Goal: Check status: Check status

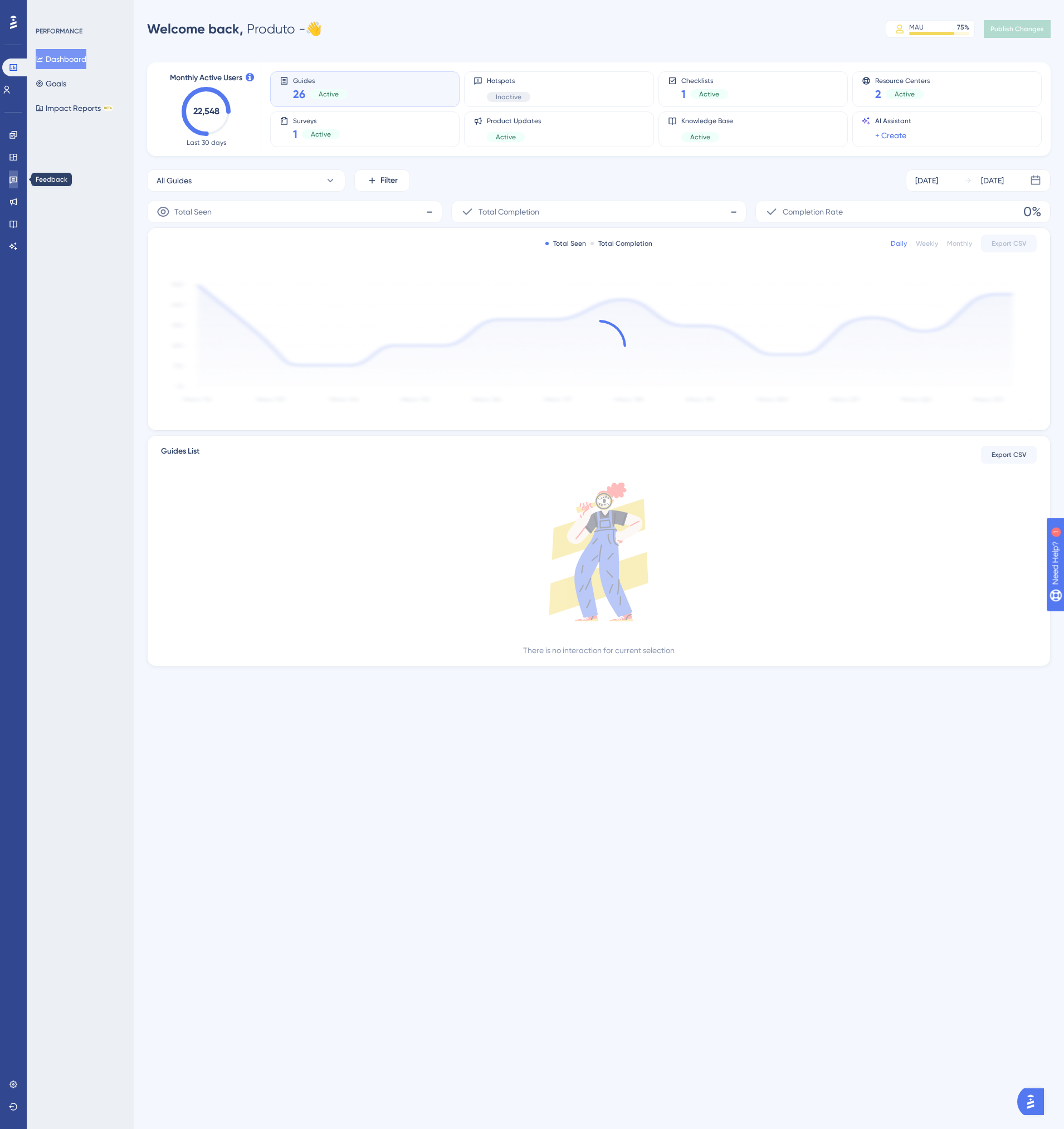
click at [18, 179] on link at bounding box center [13, 179] width 9 height 18
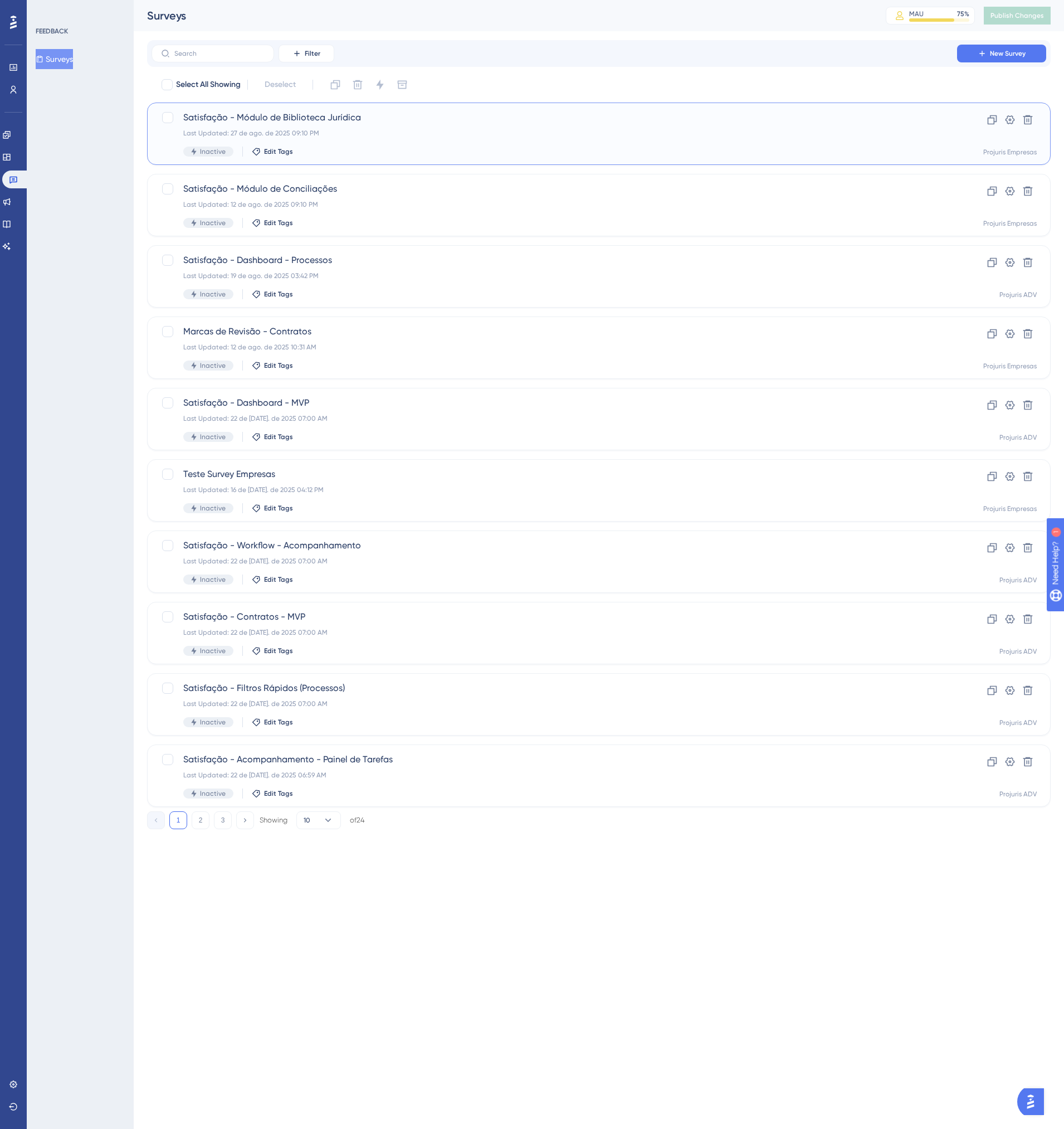
click at [398, 130] on div "Last Updated: 27 de ago. de 2025 09:10 PM" at bounding box center [554, 133] width 742 height 9
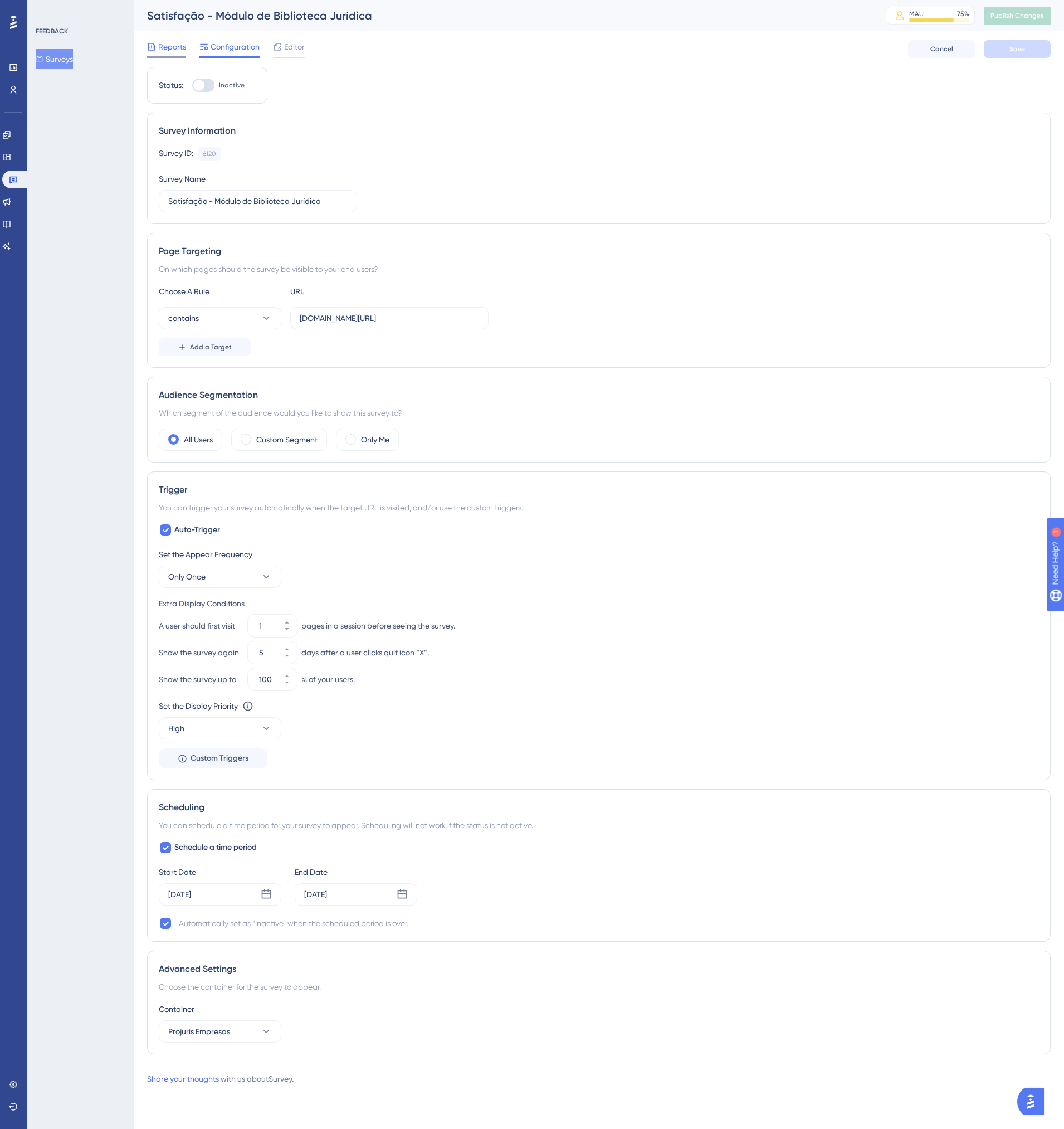
click at [165, 49] on span "Reports" at bounding box center [172, 47] width 28 height 13
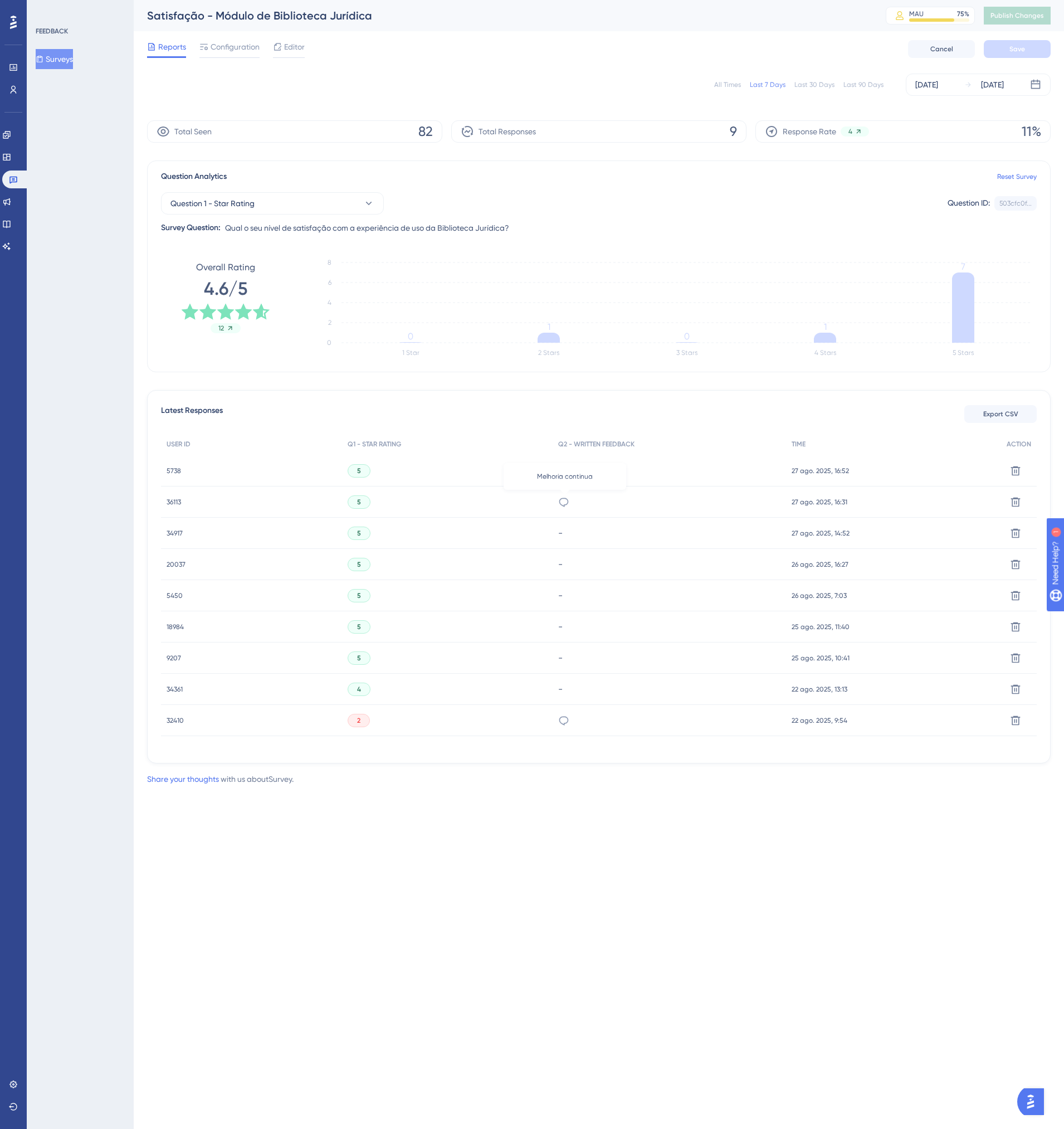
click at [568, 503] on icon at bounding box center [564, 502] width 11 height 11
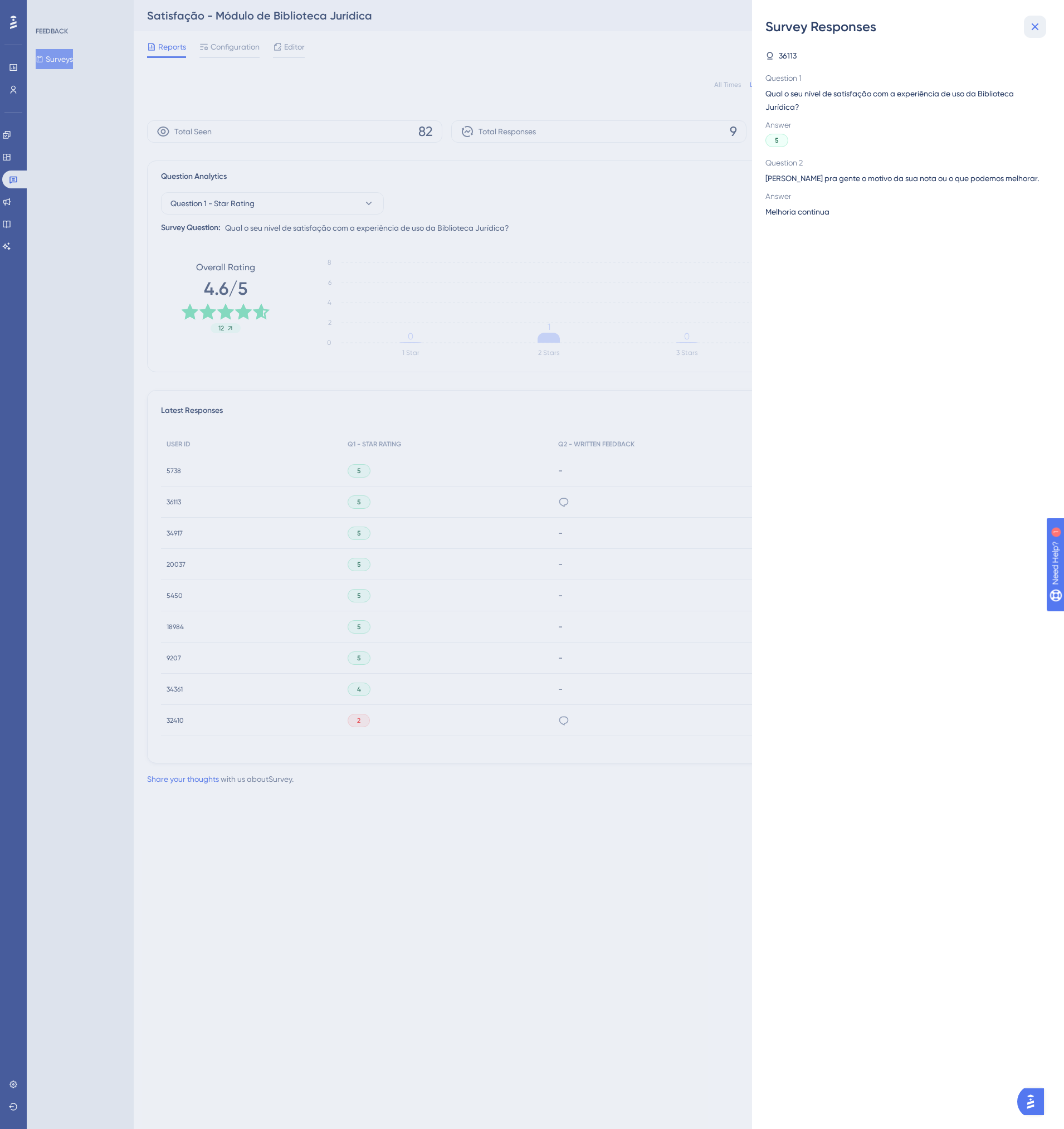
click at [1042, 23] on button at bounding box center [1035, 27] width 22 height 22
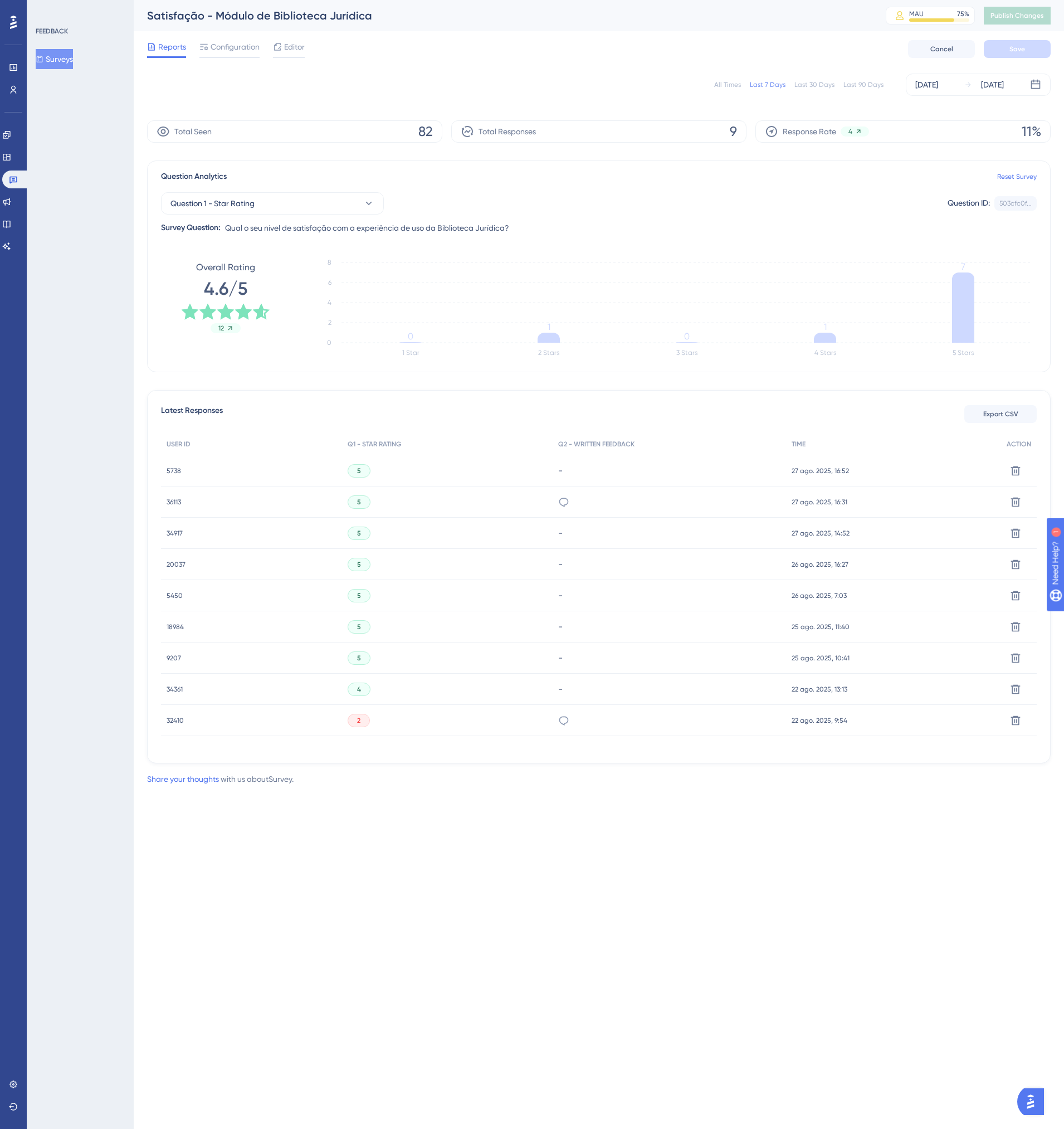
click at [361, 722] on span "2" at bounding box center [359, 720] width 3 height 9
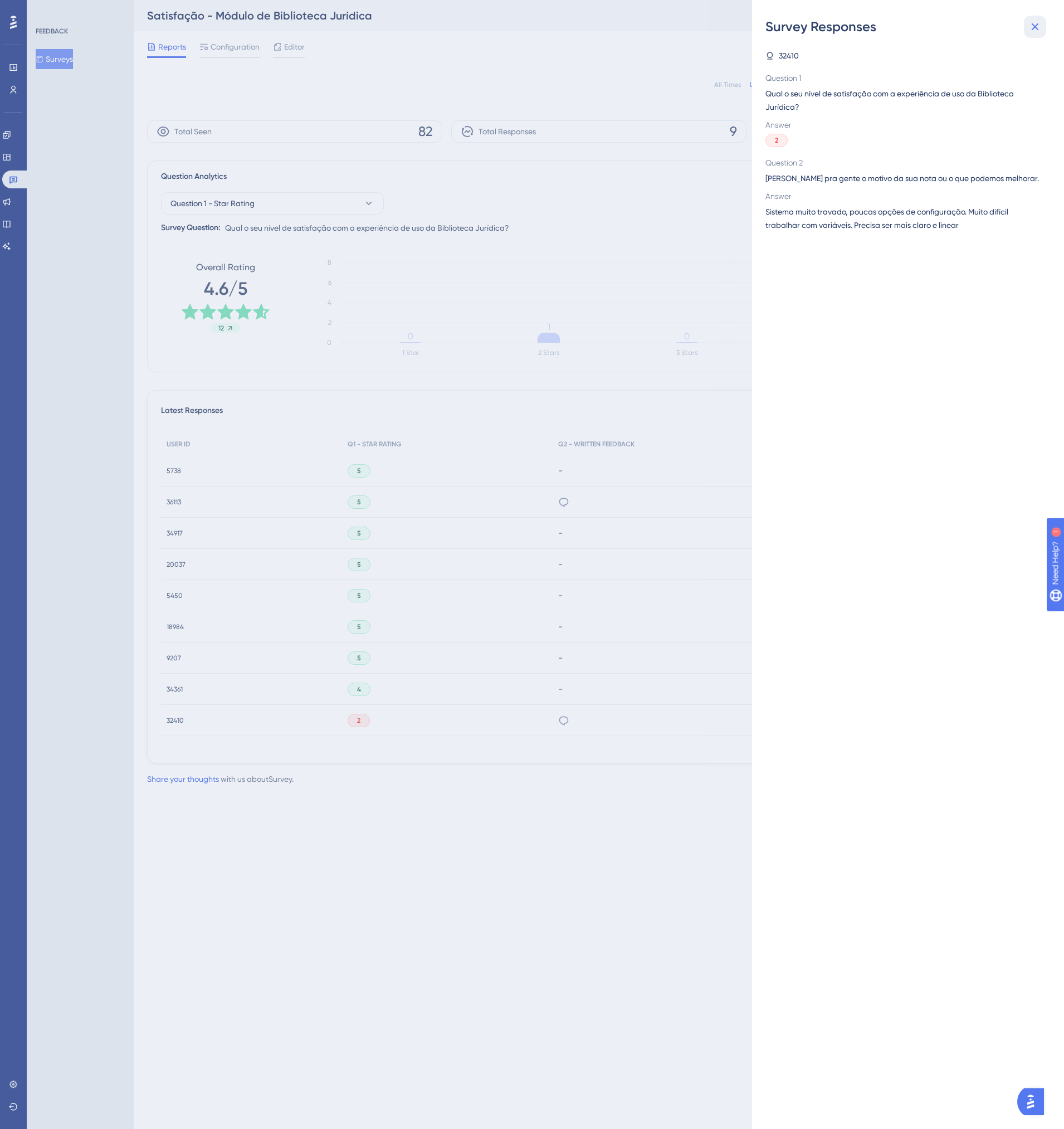
click at [1033, 31] on icon at bounding box center [1035, 27] width 13 height 13
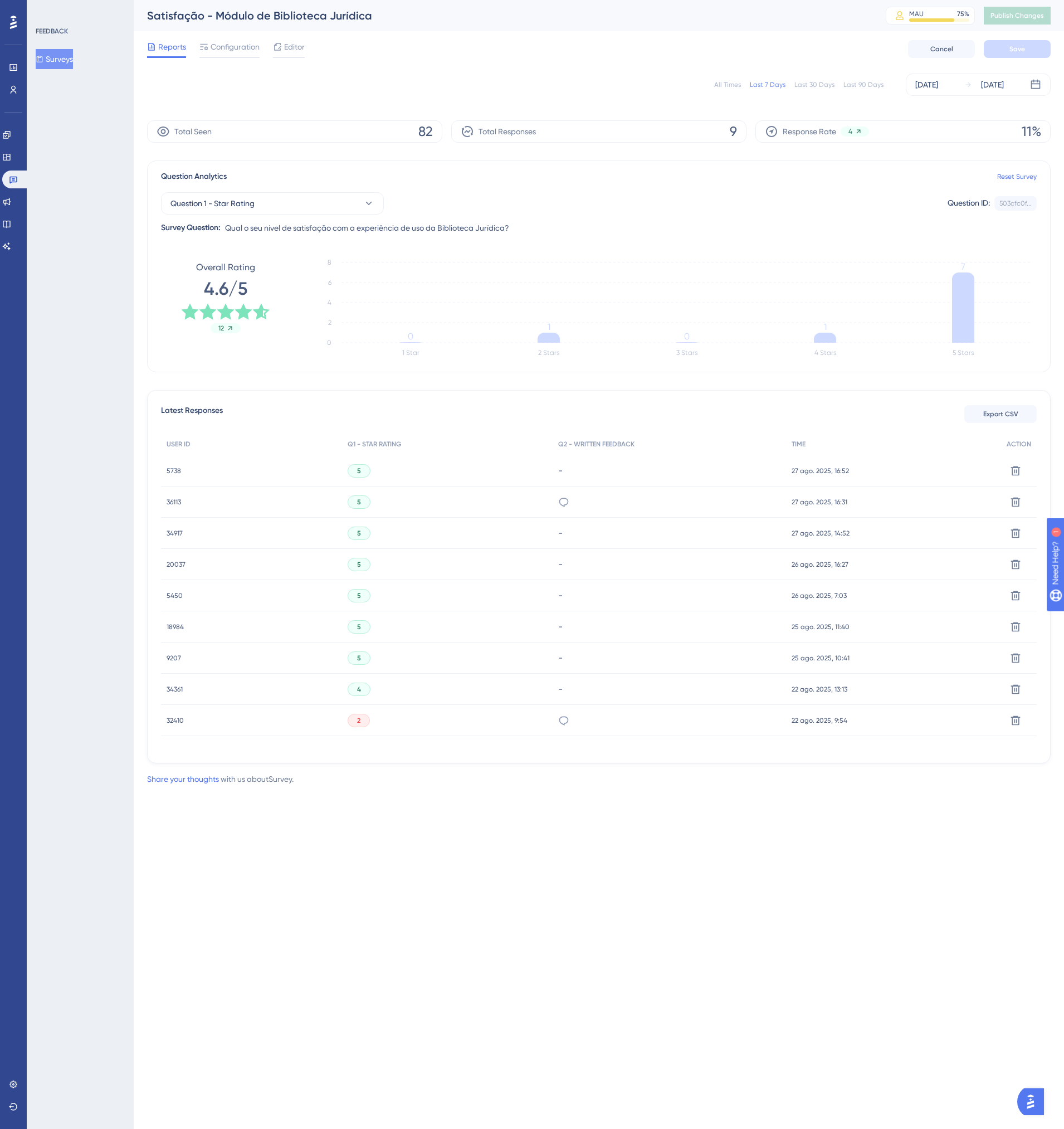
click at [174, 471] on span "5738" at bounding box center [174, 471] width 15 height 9
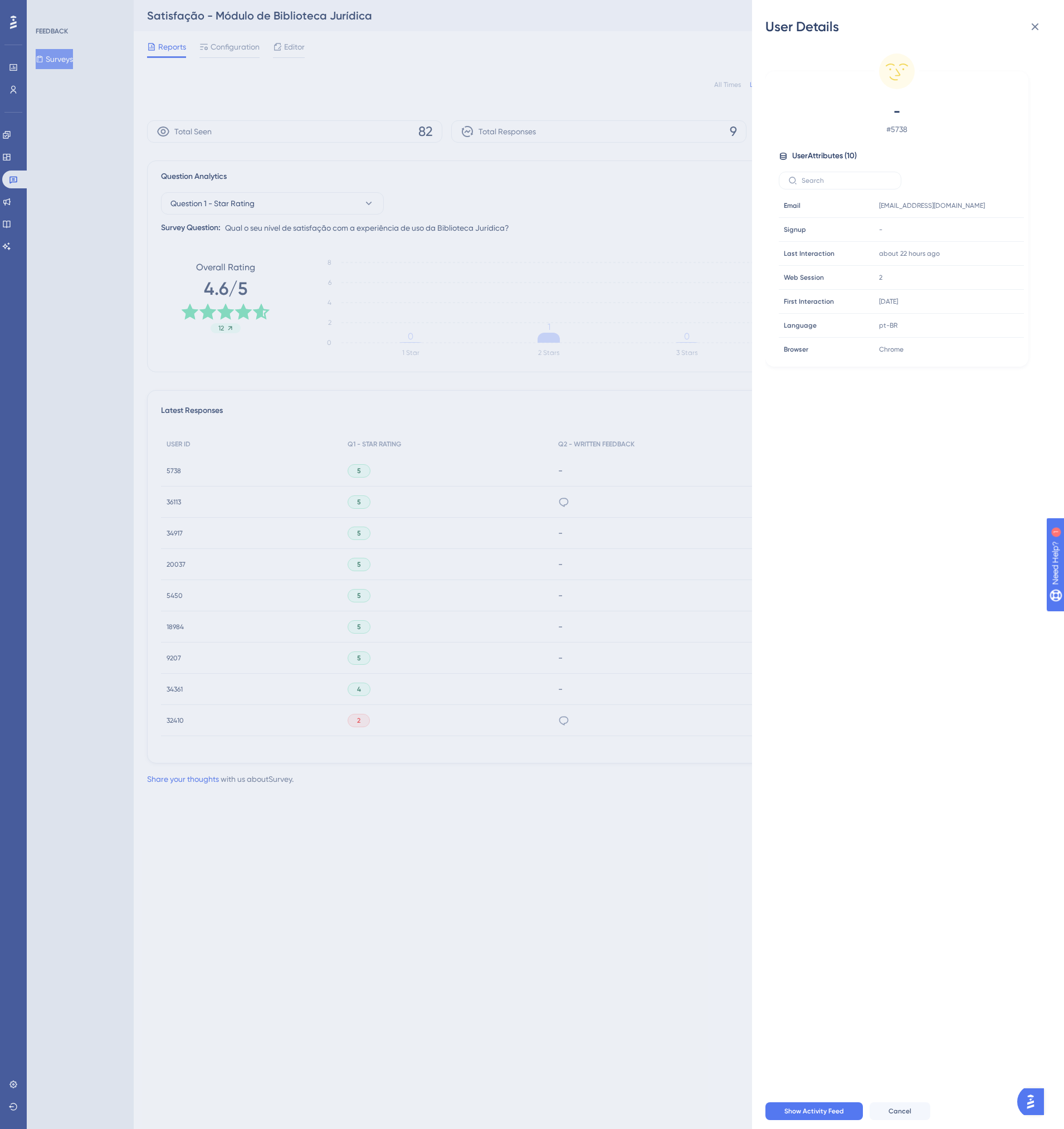
click at [171, 501] on div "User Details - # 5738 User Attributes ( 10 ) Email Email [EMAIL_ADDRESS][DOMAIN…" at bounding box center [532, 564] width 1064 height 1129
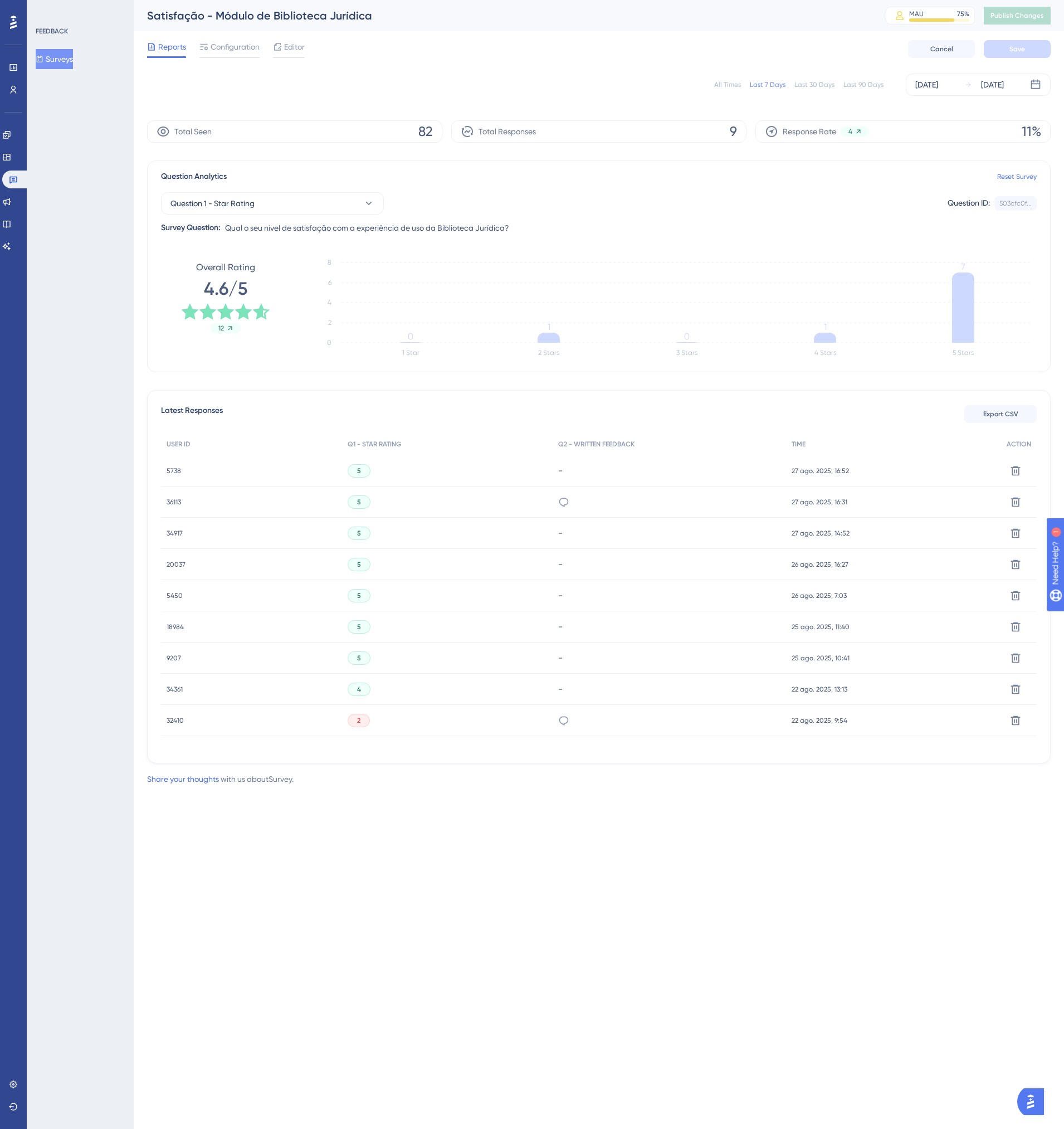
click at [176, 500] on span "36113" at bounding box center [174, 502] width 15 height 9
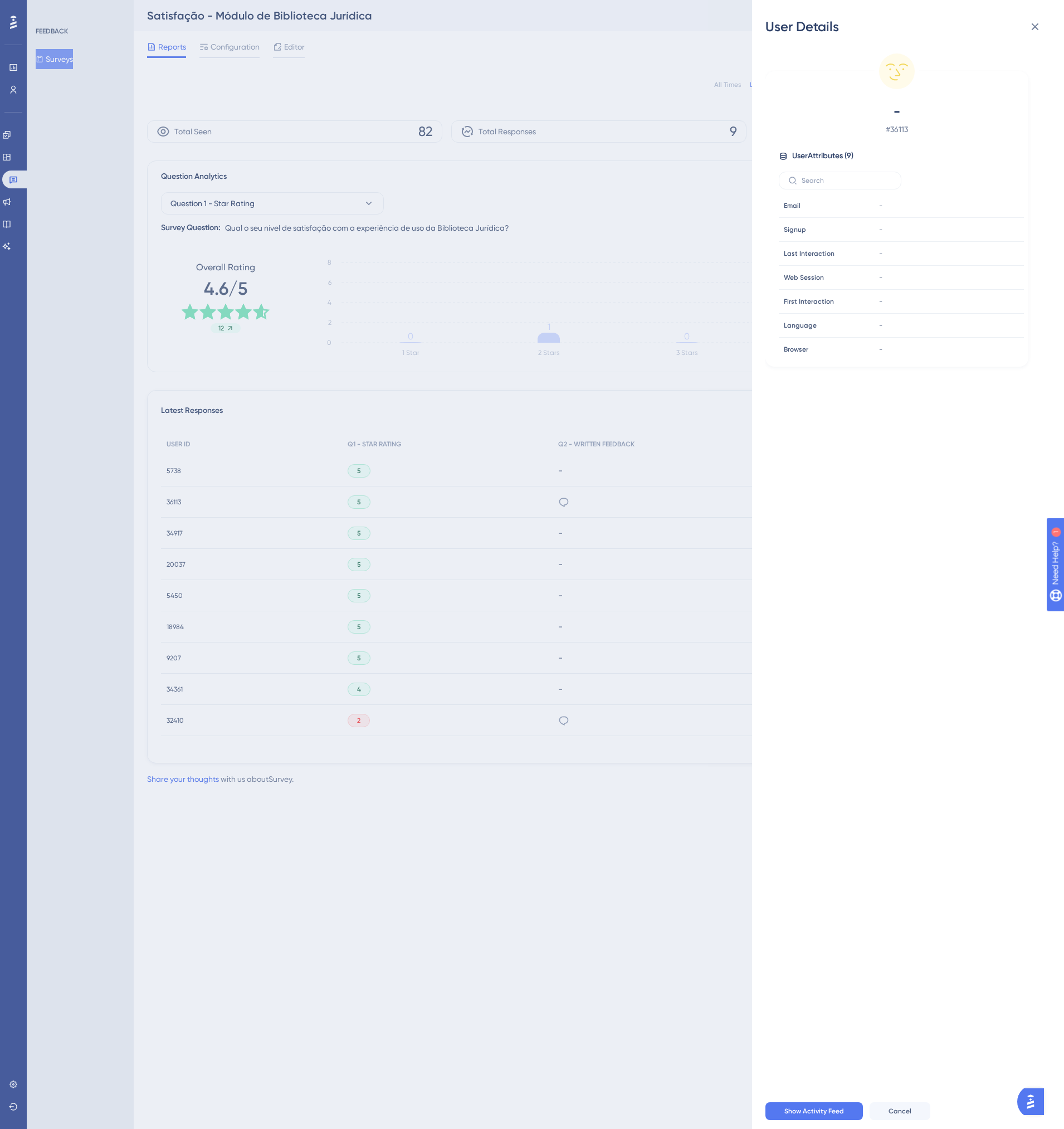
click at [177, 532] on div "User Details - # 36113 User Attributes ( 9 ) Email Email - Signup Signup - Last…" at bounding box center [532, 564] width 1064 height 1129
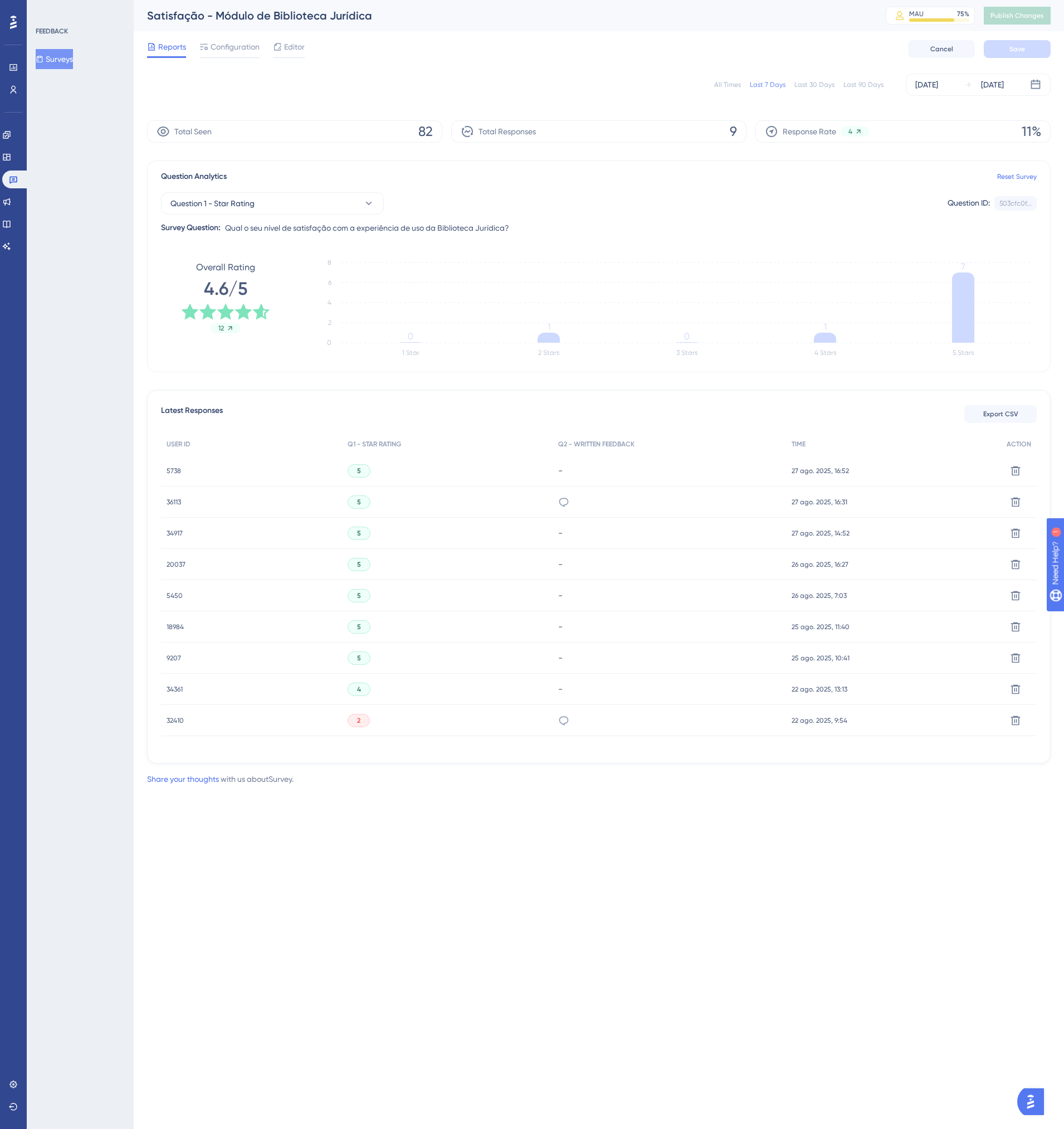
click at [177, 535] on span "34917" at bounding box center [174, 533] width 16 height 9
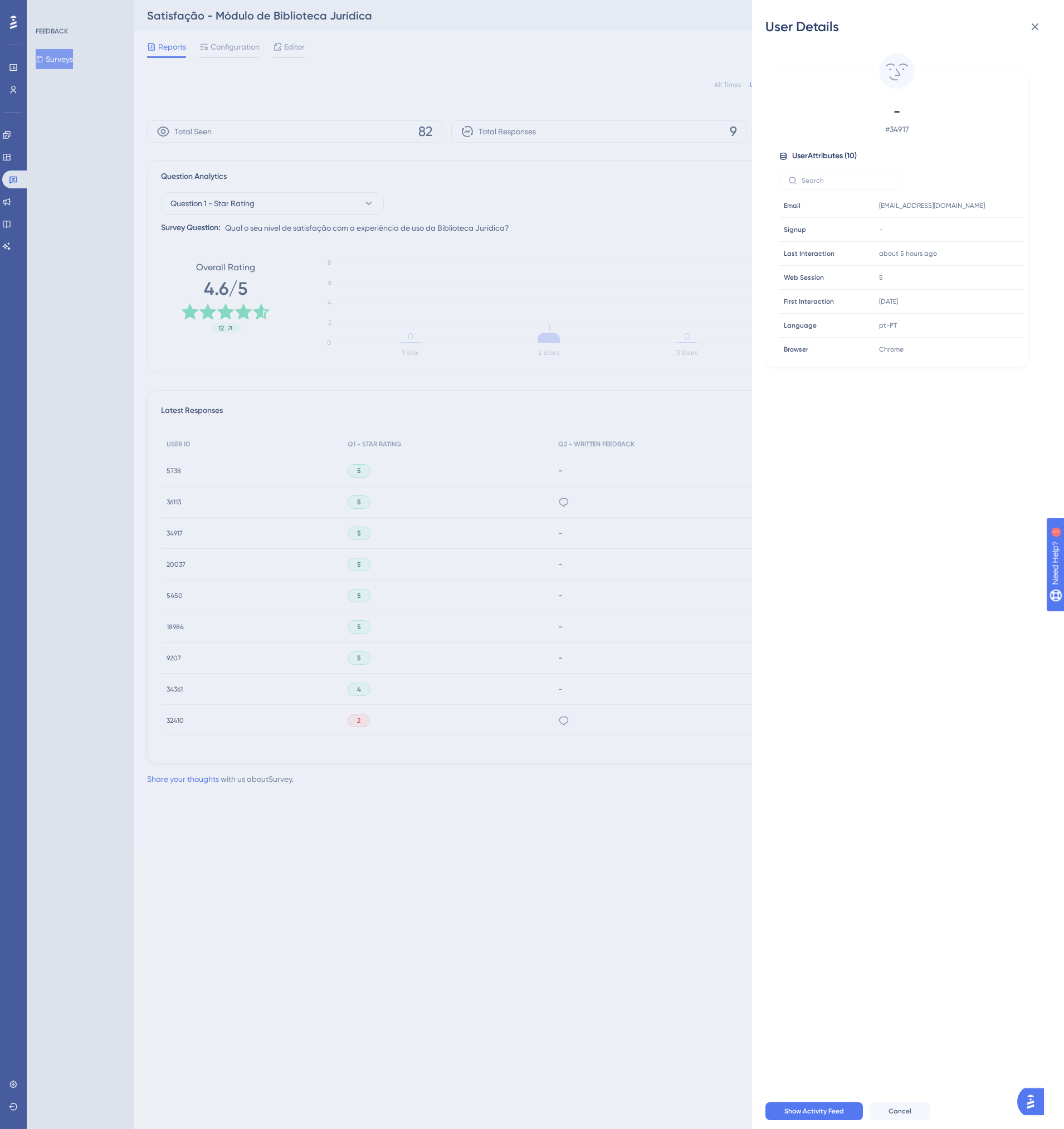
click at [181, 567] on div "User Details - # 34917 User Attributes ( 10 ) Email Email [EMAIL_ADDRESS][DOMAI…" at bounding box center [532, 564] width 1064 height 1129
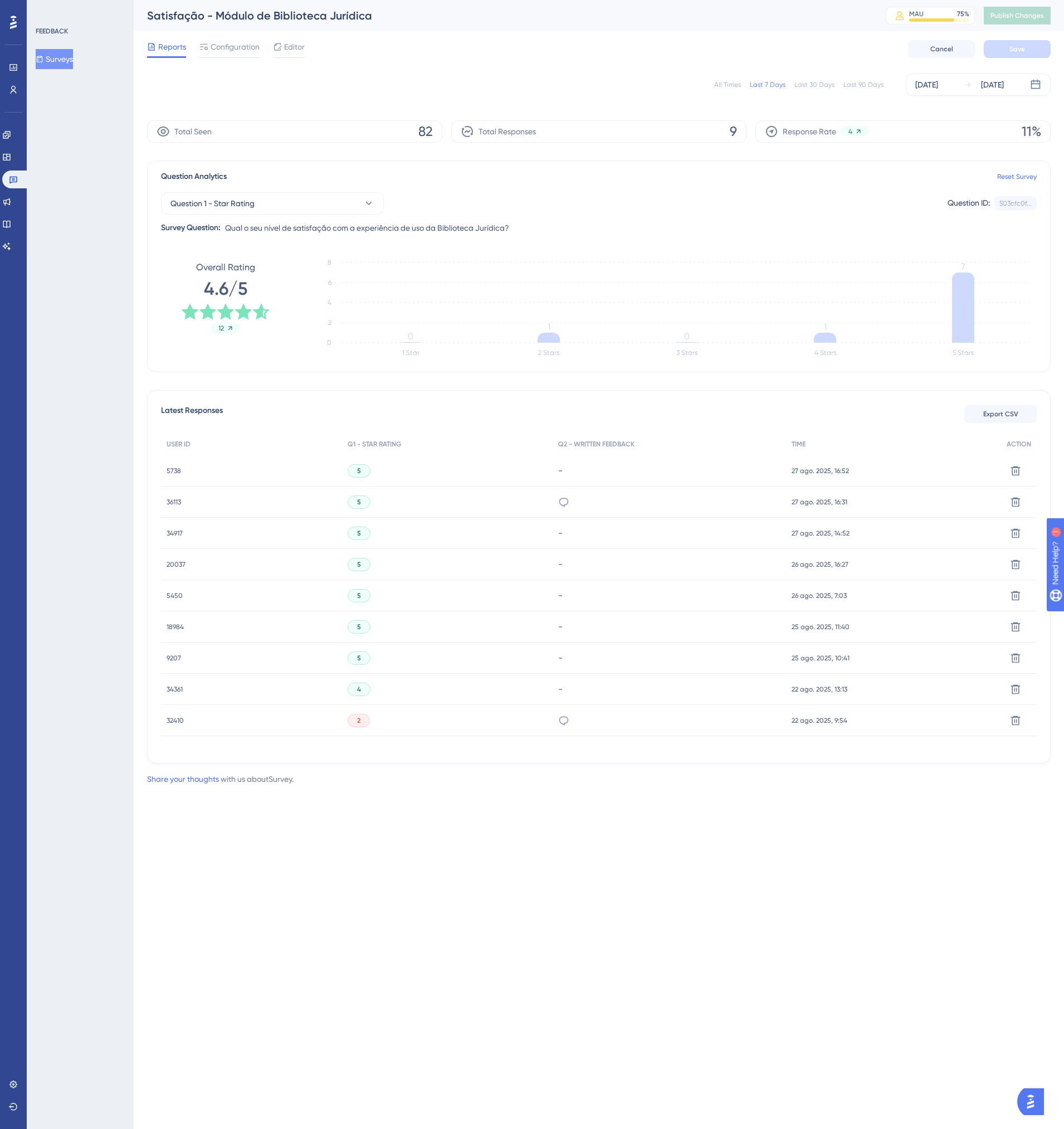
click at [179, 563] on span "20037" at bounding box center [176, 564] width 19 height 9
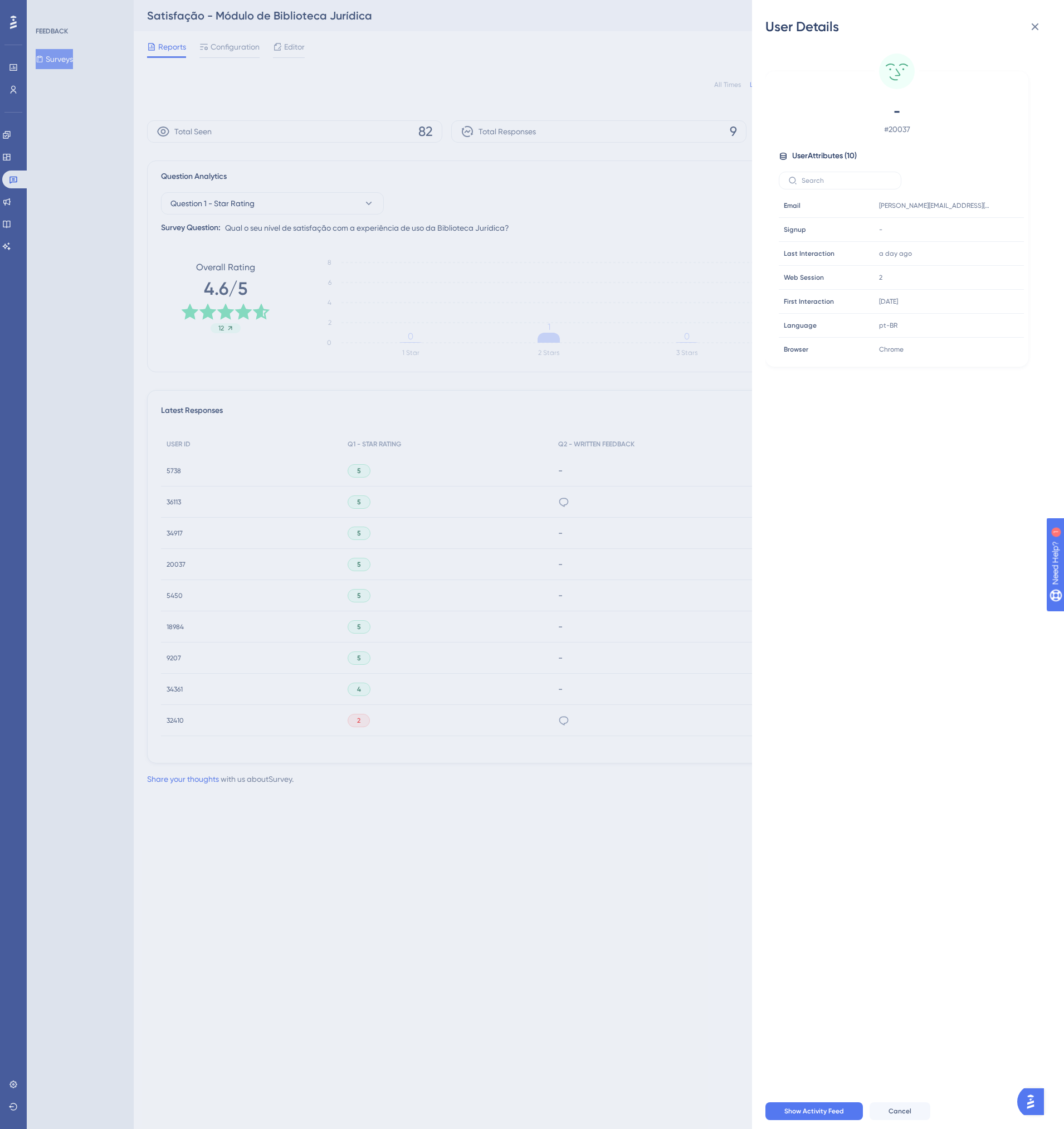
click at [172, 592] on div "User Details - # 20037 User Attributes ( 10 ) Email Email [PERSON_NAME][EMAIL_A…" at bounding box center [532, 564] width 1064 height 1129
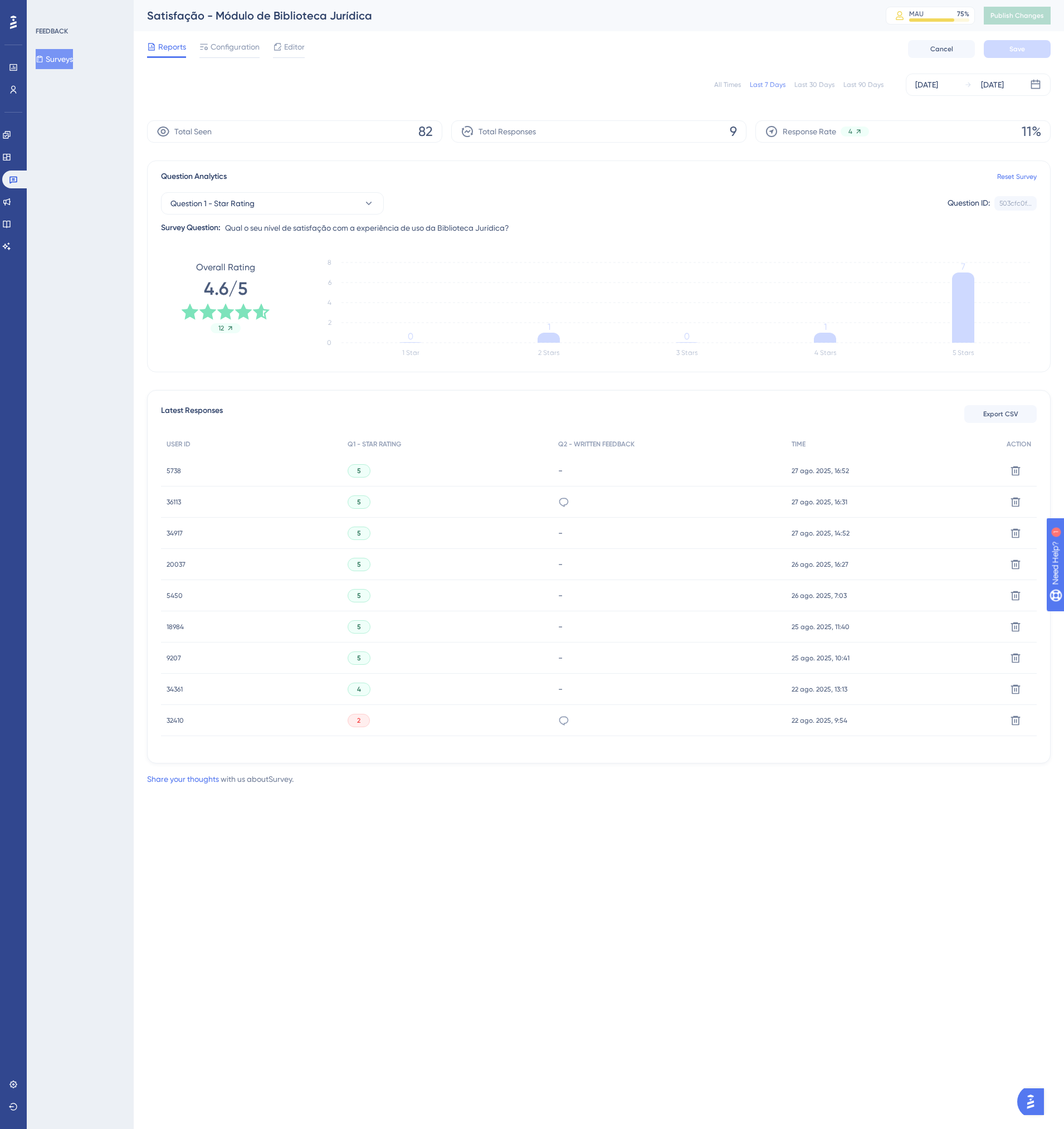
click at [177, 592] on span "5450" at bounding box center [174, 596] width 16 height 9
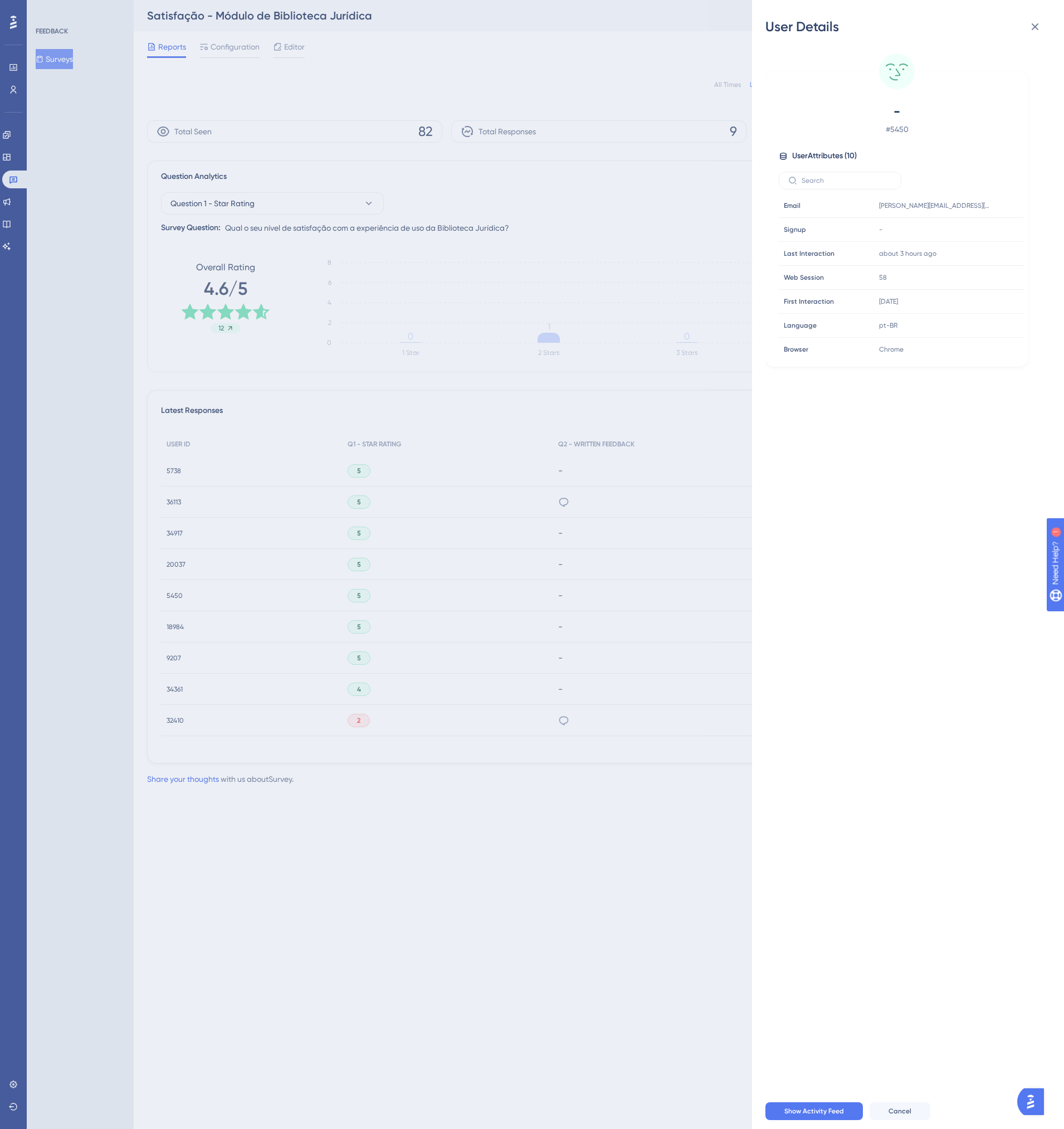
click at [174, 627] on div "User Details - # 5450 User Attributes ( 10 ) Email Email [EMAIL_ADDRESS][DOMAIN…" at bounding box center [532, 564] width 1064 height 1129
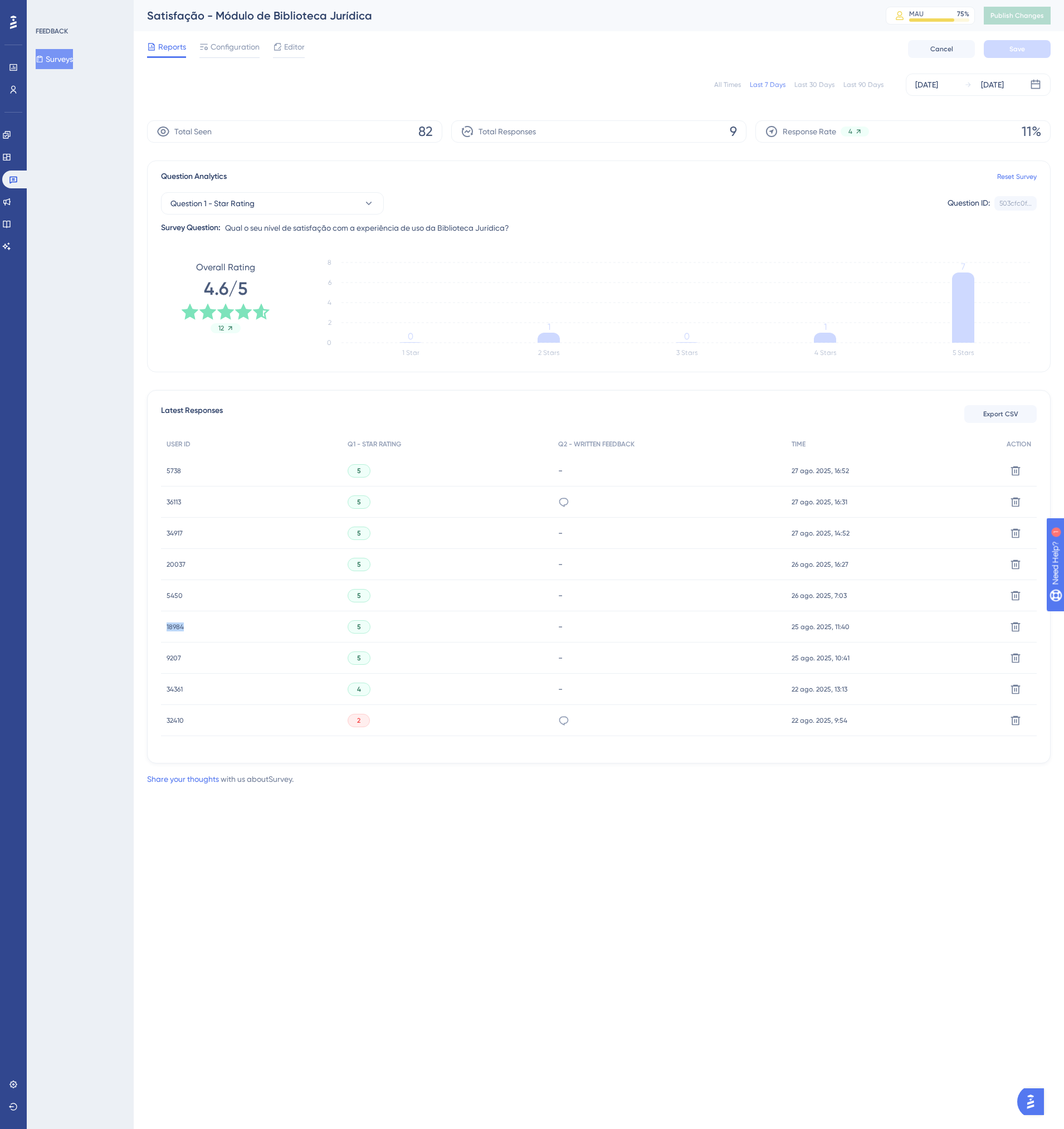
click at [174, 627] on span "18984" at bounding box center [175, 627] width 17 height 9
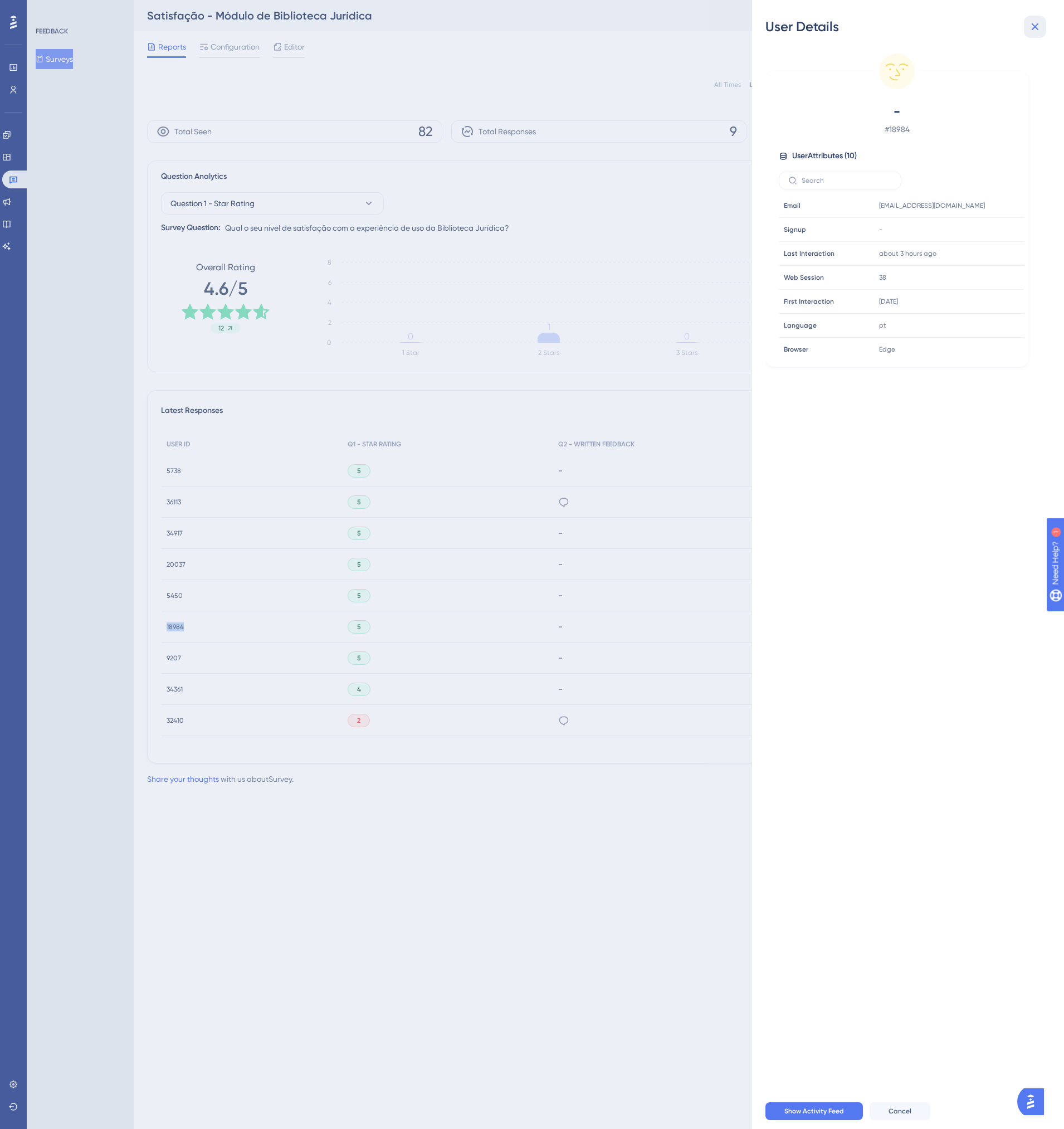
click at [1036, 29] on icon at bounding box center [1035, 27] width 13 height 13
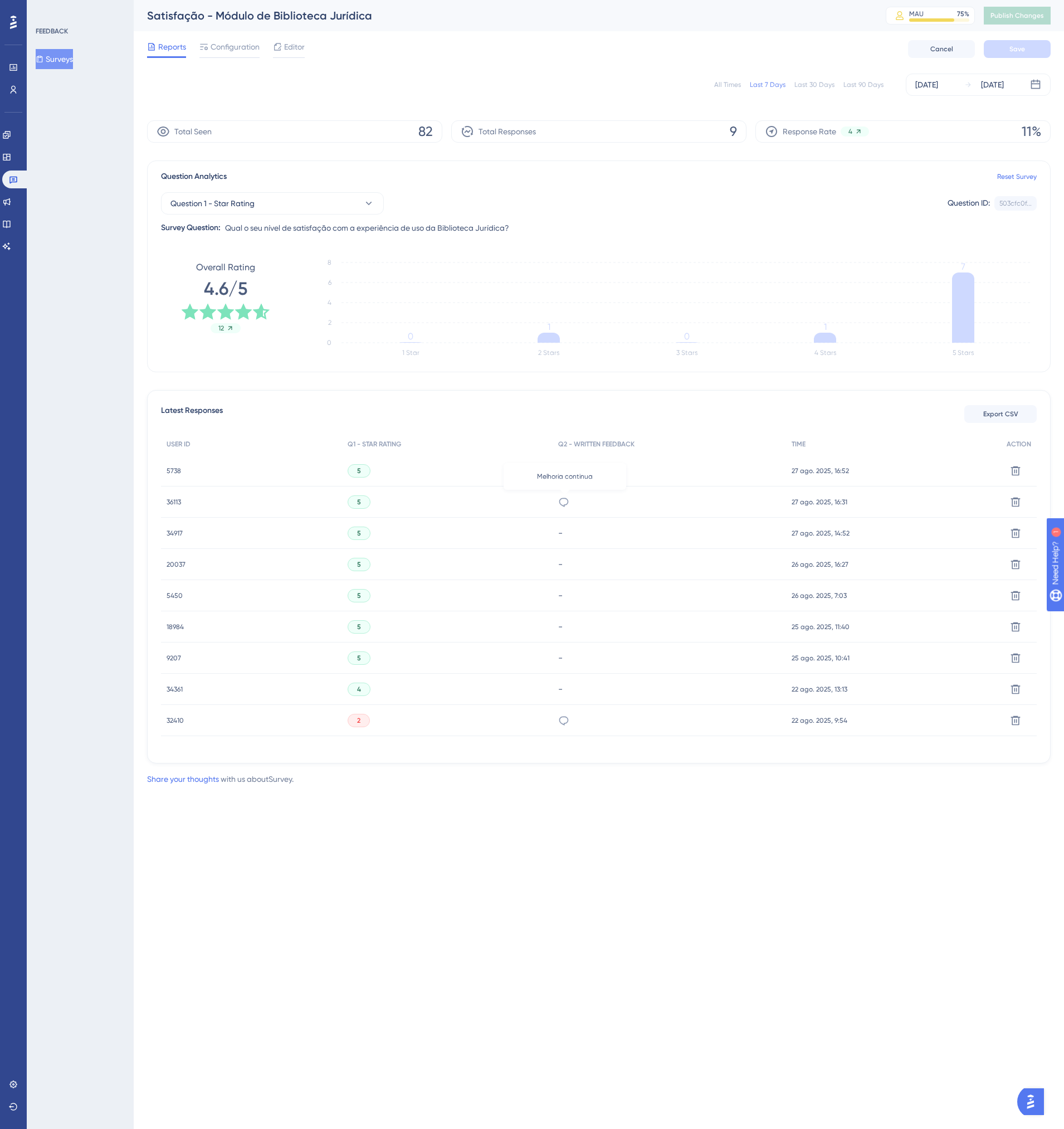
click at [566, 500] on icon at bounding box center [564, 502] width 11 height 11
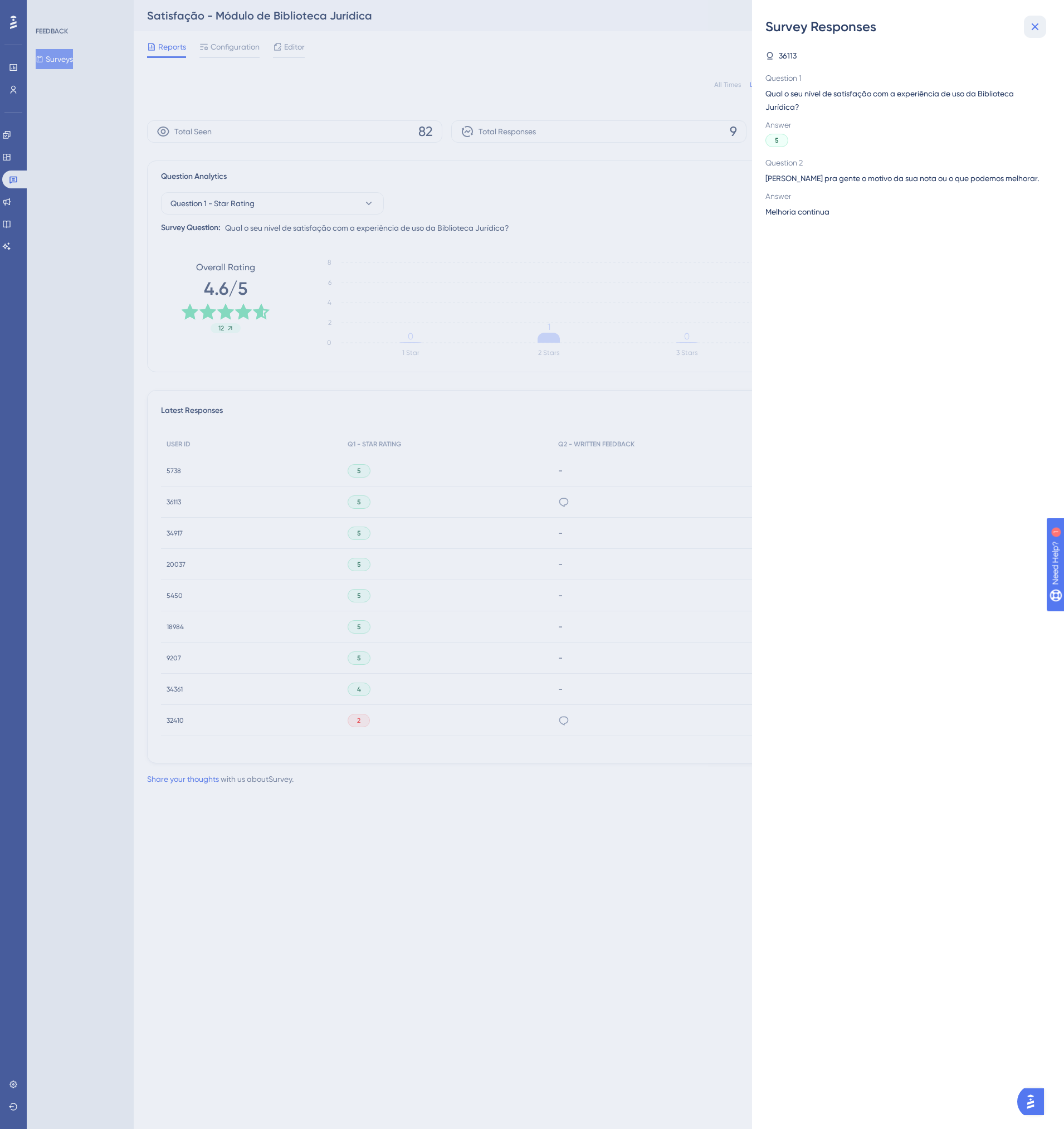
click at [1031, 30] on icon at bounding box center [1035, 27] width 13 height 13
